Goal: Transaction & Acquisition: Download file/media

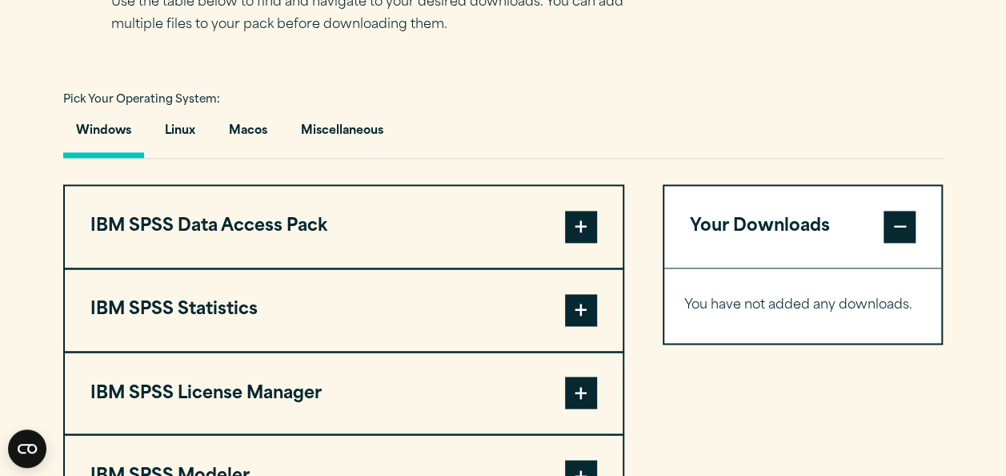
scroll to position [1134, 0]
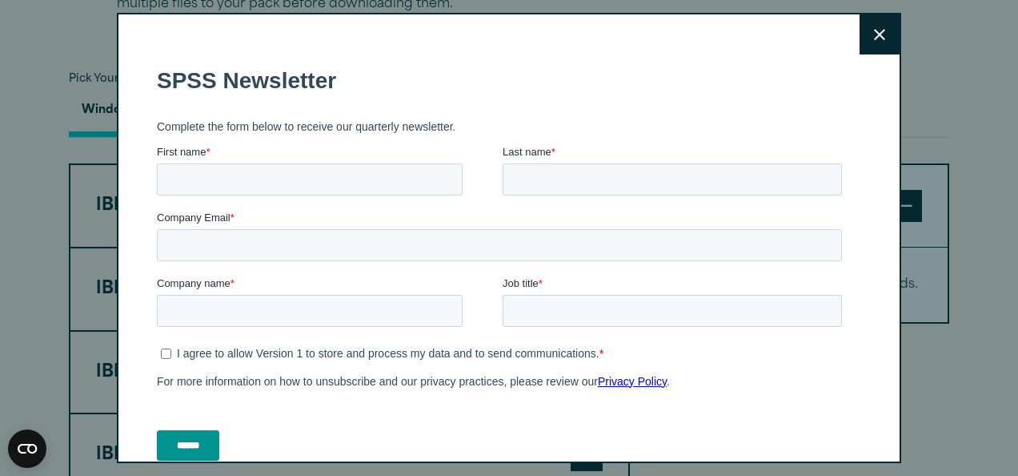
click at [860, 38] on button "Close" at bounding box center [880, 34] width 40 height 40
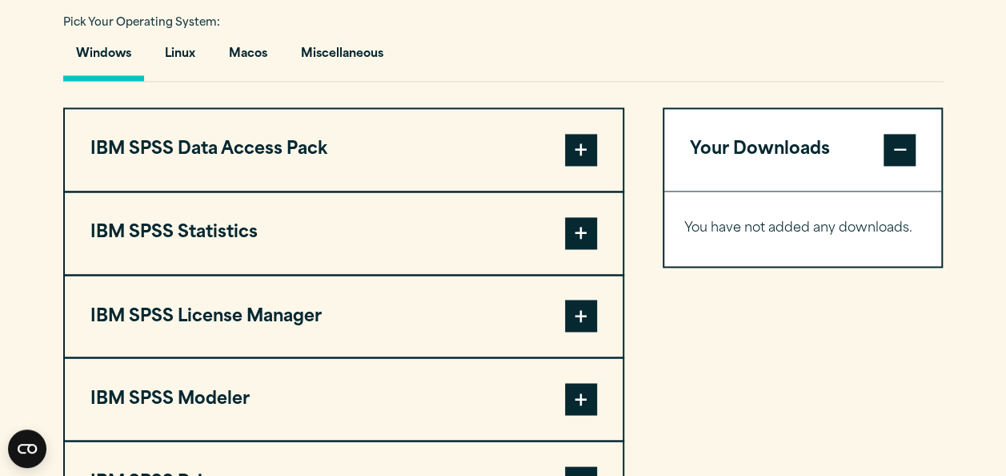
scroll to position [1268, 0]
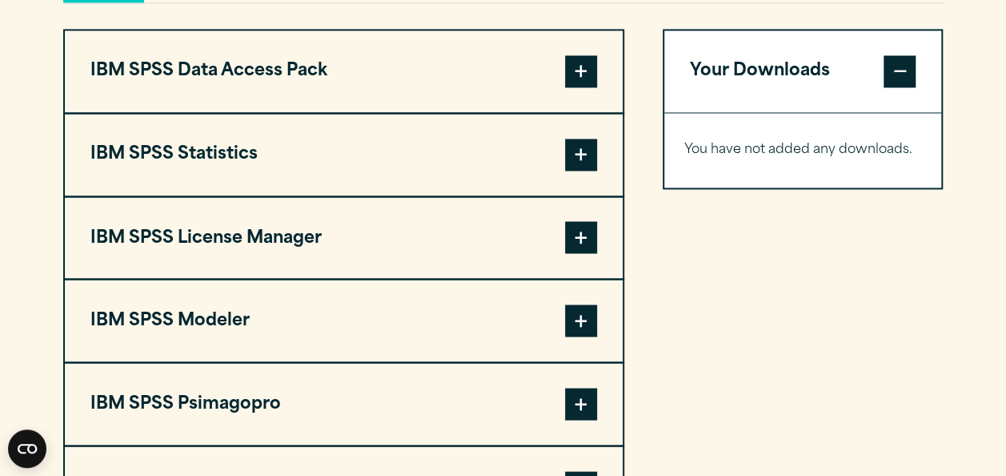
click at [576, 156] on span at bounding box center [581, 154] width 32 height 32
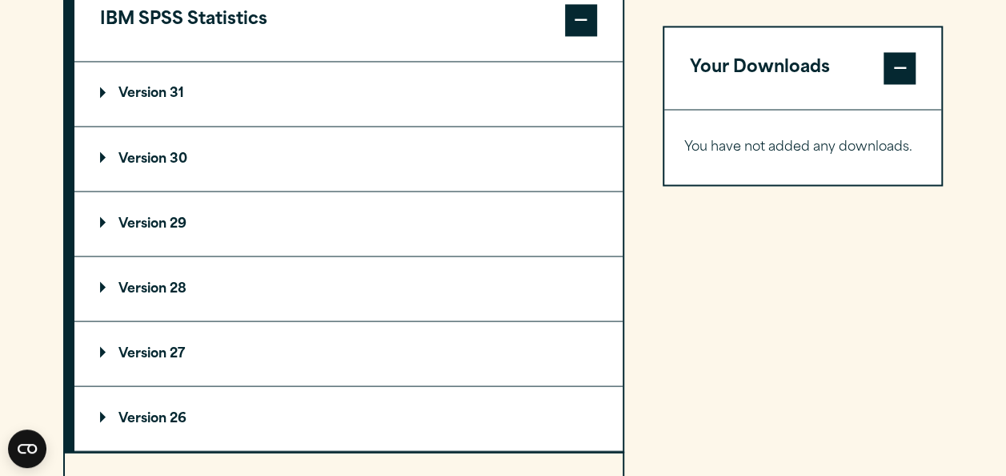
scroll to position [1387, 0]
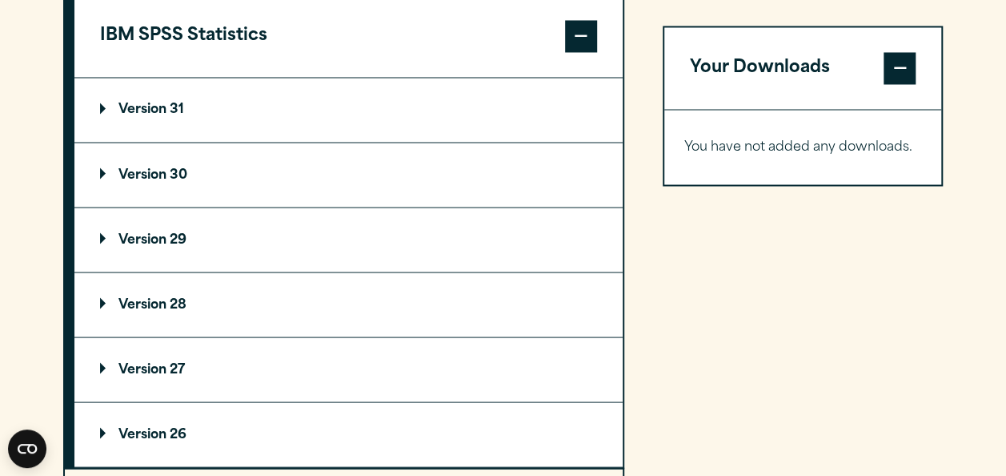
click at [314, 112] on summary "Version 31" at bounding box center [348, 110] width 548 height 64
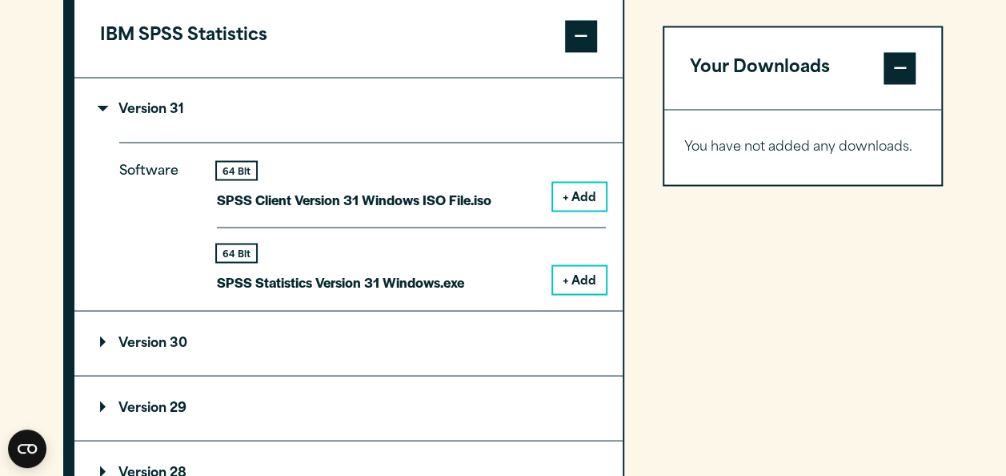
click at [210, 331] on summary "Version 30" at bounding box center [348, 343] width 548 height 64
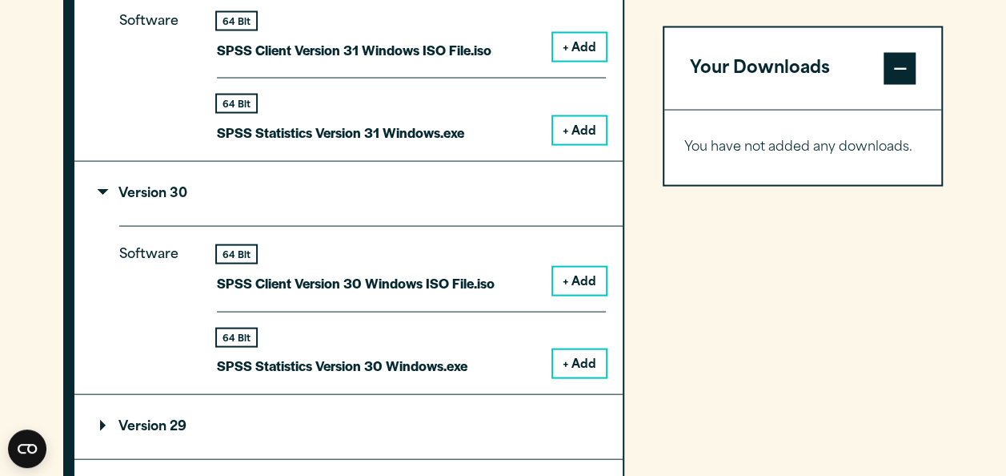
scroll to position [1535, 0]
click at [586, 358] on button "+ Add" at bounding box center [579, 363] width 53 height 27
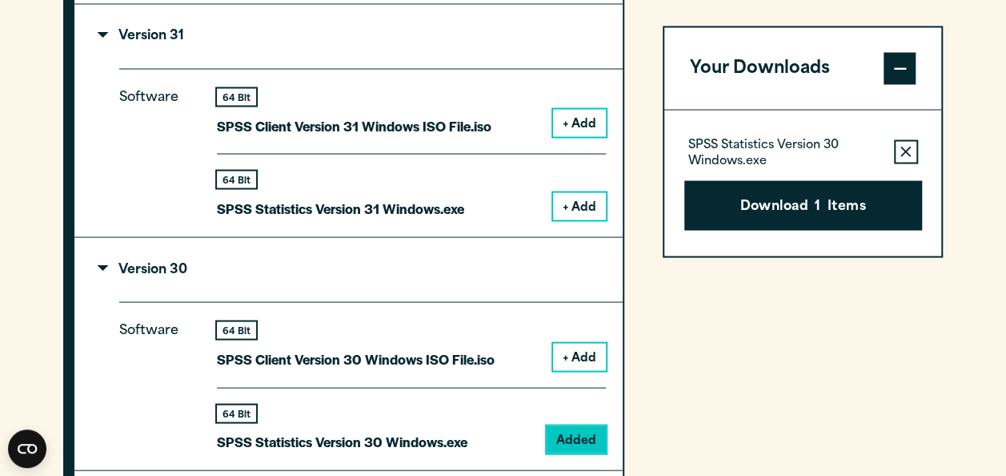
scroll to position [1462, 0]
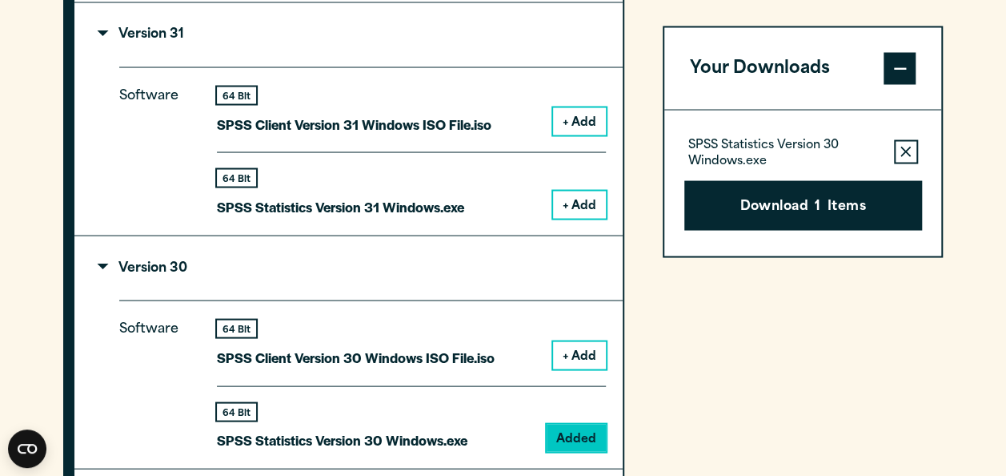
click at [911, 58] on span at bounding box center [900, 68] width 32 height 32
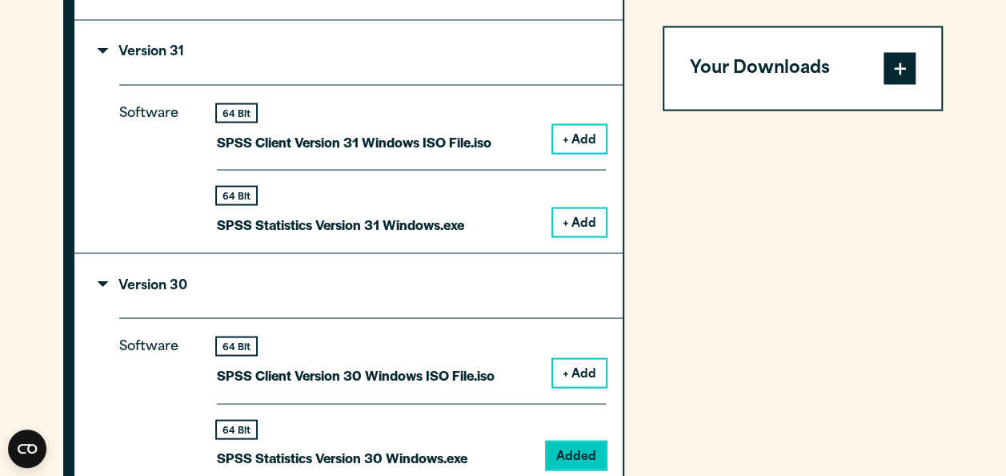
scroll to position [1449, 0]
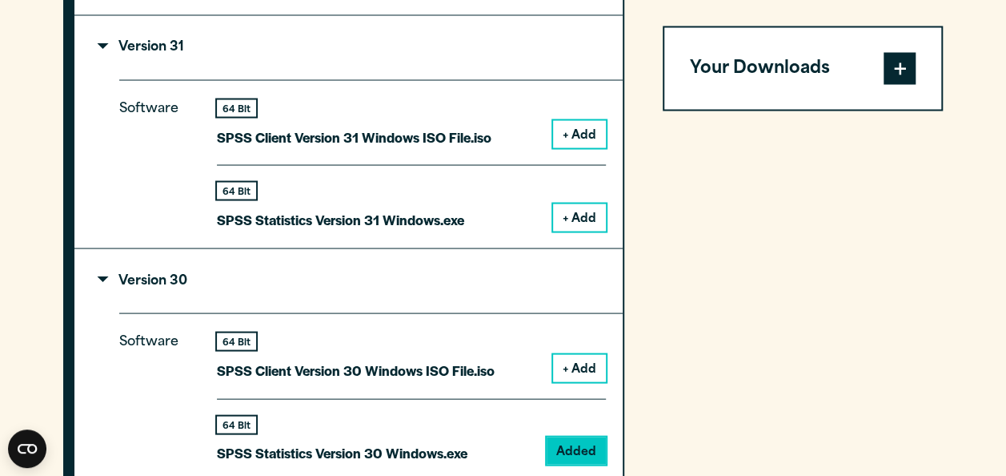
click at [594, 224] on button "+ Add" at bounding box center [579, 216] width 53 height 27
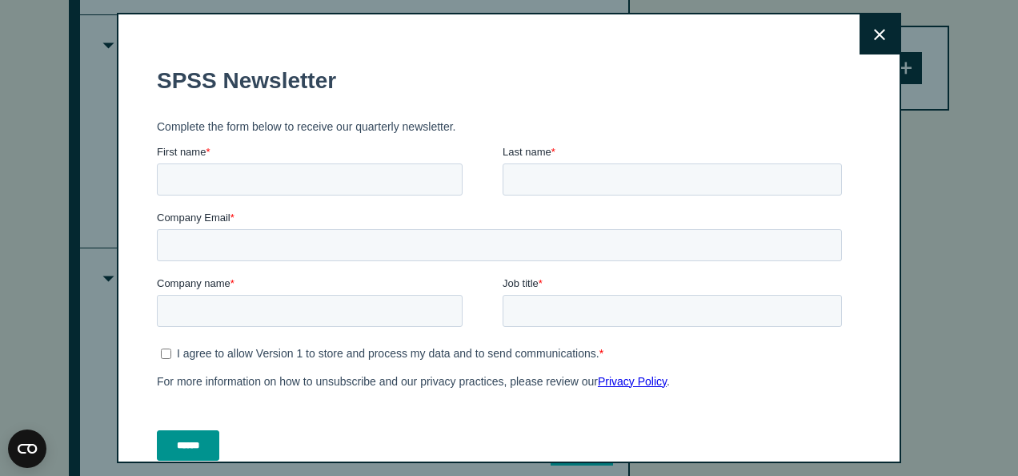
click at [860, 50] on button "Close" at bounding box center [880, 34] width 40 height 40
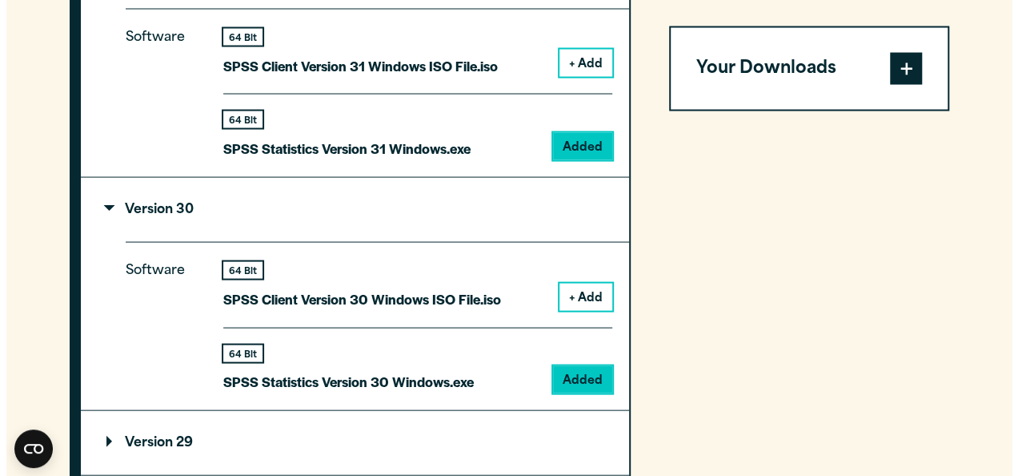
scroll to position [1526, 0]
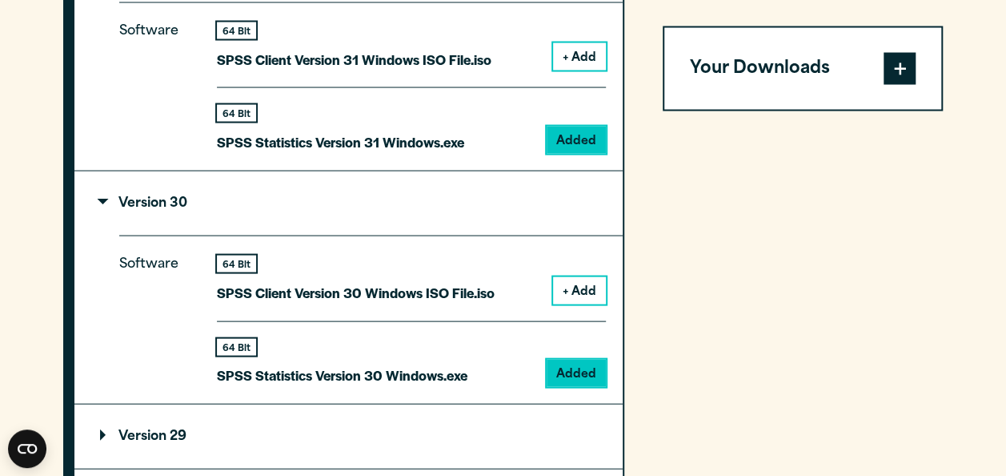
click at [883, 70] on button "Your Downloads" at bounding box center [803, 68] width 278 height 82
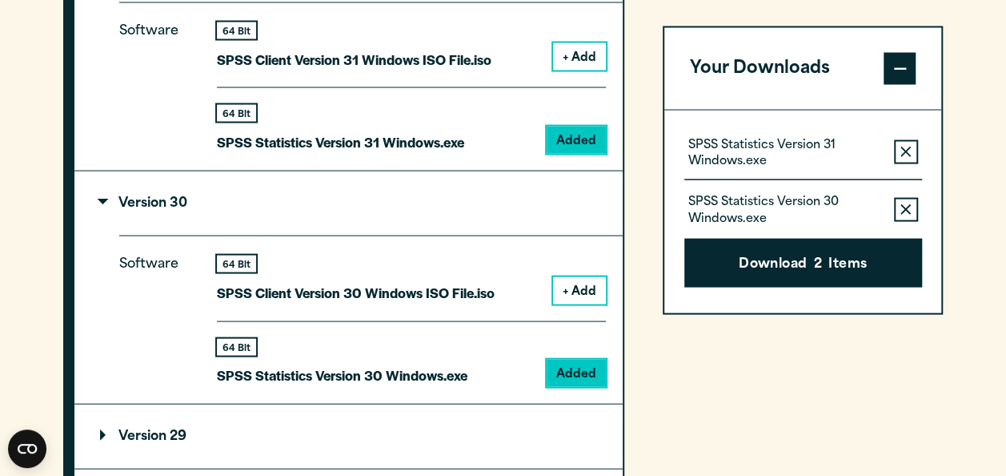
click at [908, 215] on button "Remove this item from your software download list" at bounding box center [906, 209] width 24 height 24
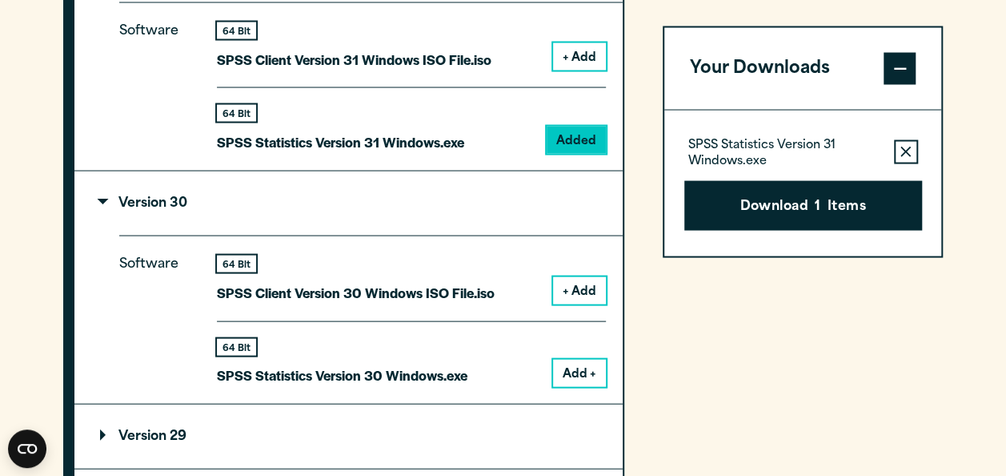
click at [770, 341] on div "Your Downloads SPSS Statistics Version 31 Windows.exe Remove this item from you…" at bounding box center [803, 384] width 281 height 1227
click at [829, 209] on button "Download 1 Items" at bounding box center [803, 205] width 238 height 50
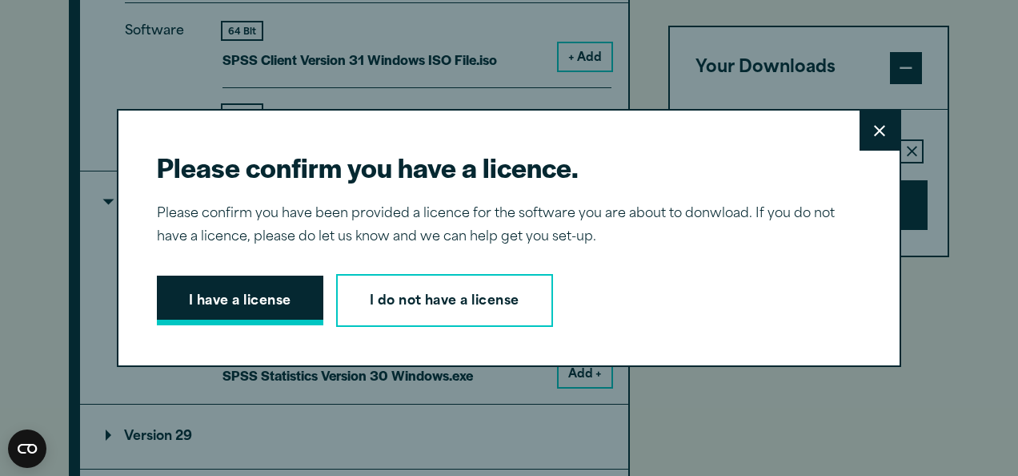
click at [259, 299] on button "I have a license" at bounding box center [240, 300] width 167 height 50
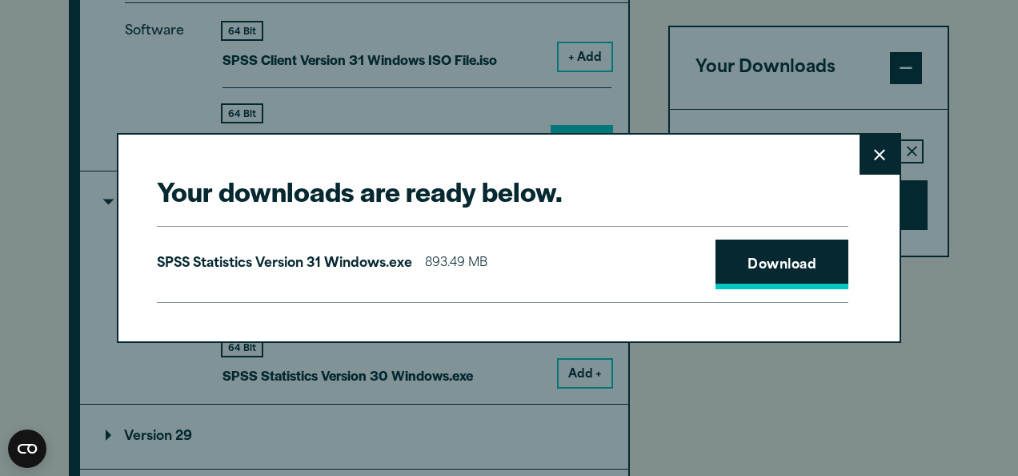
click at [805, 277] on link "Download" at bounding box center [782, 264] width 133 height 50
